Goal: Navigation & Orientation: Find specific page/section

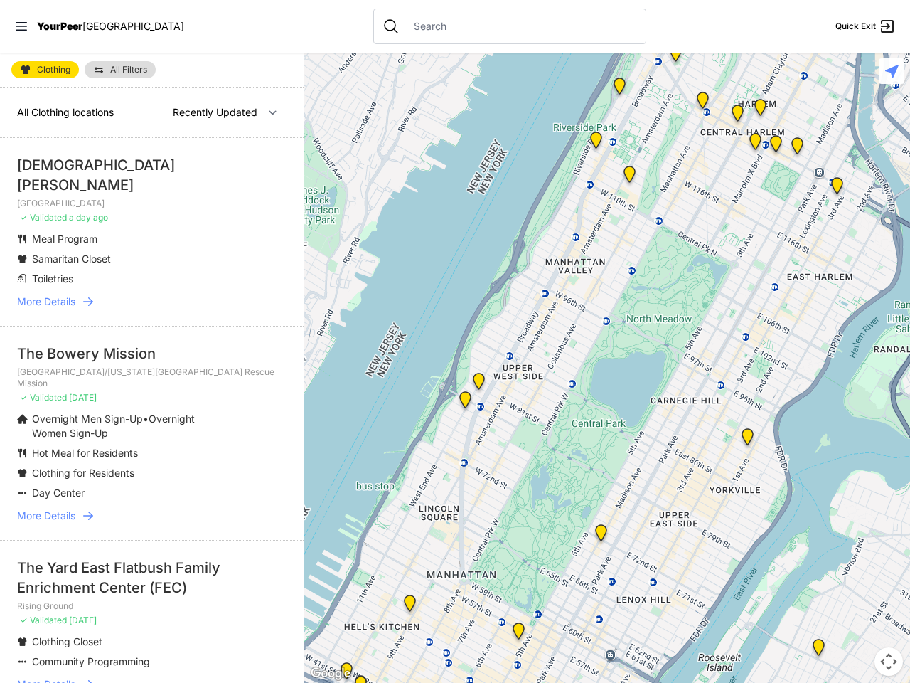
click at [21, 26] on icon at bounding box center [21, 26] width 11 height 9
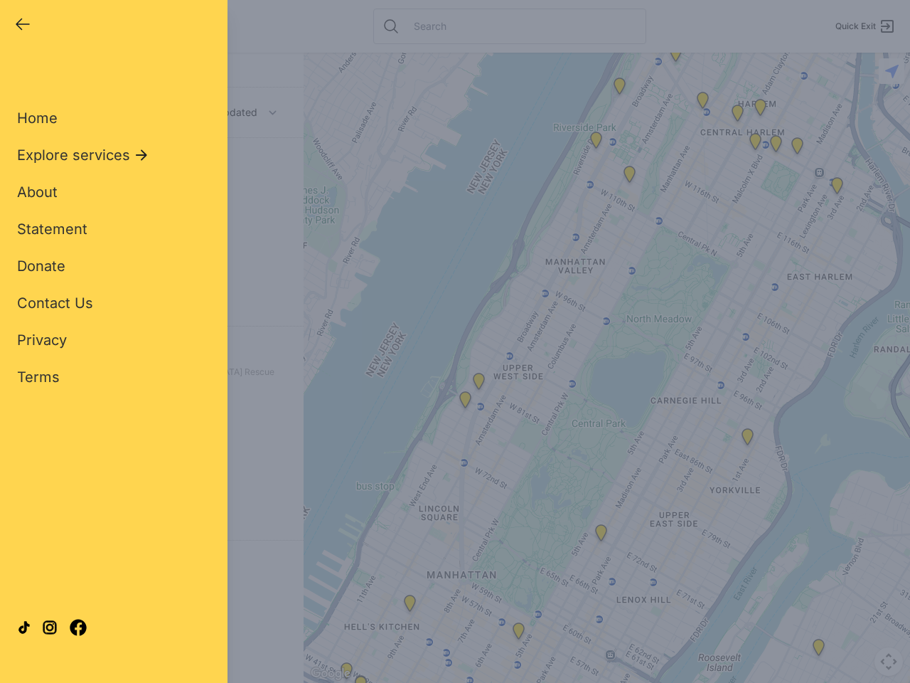
click at [606, 368] on div "Close panel YourPeer [GEOGRAPHIC_DATA] Quick Exit Single Adult Families Soup Ki…" at bounding box center [455, 341] width 910 height 683
click at [601, 535] on div "Close panel YourPeer [GEOGRAPHIC_DATA] Quick Exit Single Adult Families Soup Ki…" at bounding box center [455, 341] width 910 height 683
click at [619, 89] on div "Close panel YourPeer [GEOGRAPHIC_DATA] Quick Exit Single Adult Families Soup Ki…" at bounding box center [455, 341] width 910 height 683
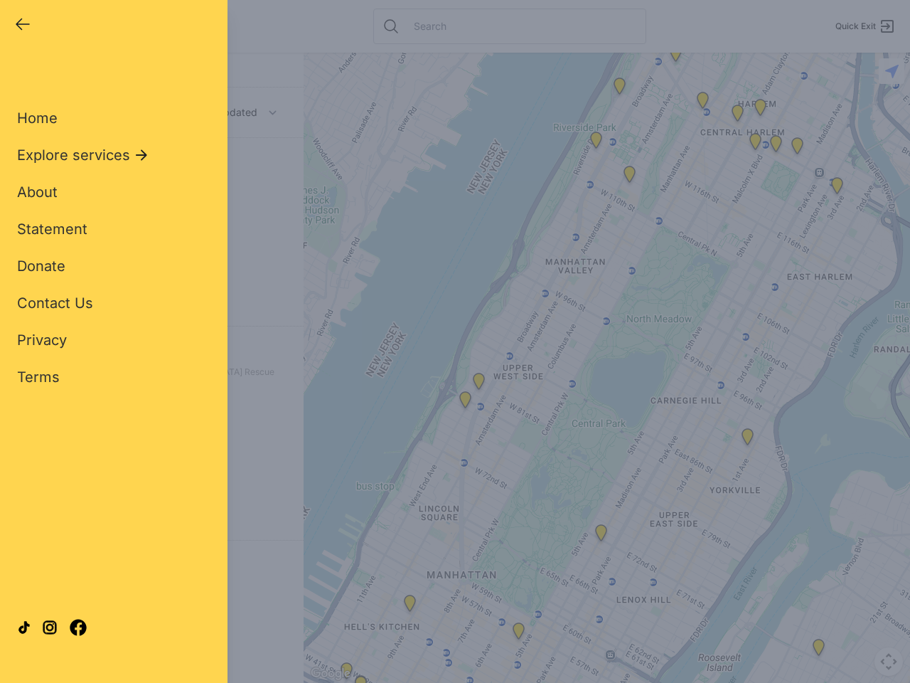
click at [675, 56] on div "Close panel YourPeer [GEOGRAPHIC_DATA] Quick Exit Single Adult Families Soup Ki…" at bounding box center [455, 341] width 910 height 683
click at [702, 103] on div "Close panel YourPeer [GEOGRAPHIC_DATA] Quick Exit Single Adult Families Soup Ki…" at bounding box center [455, 341] width 910 height 683
click at [737, 116] on div "Close panel YourPeer [GEOGRAPHIC_DATA] Quick Exit Single Adult Families Soup Ki…" at bounding box center [455, 341] width 910 height 683
click at [837, 188] on div "Close panel YourPeer [GEOGRAPHIC_DATA] Quick Exit Single Adult Families Soup Ki…" at bounding box center [455, 341] width 910 height 683
